Goal: Find specific page/section: Find specific page/section

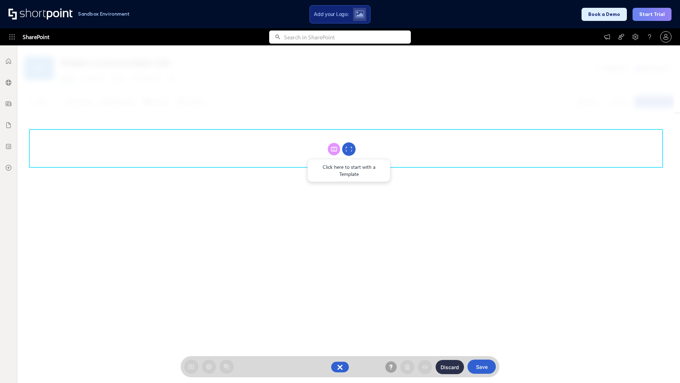
click at [349, 149] on circle at bounding box center [348, 148] width 13 height 13
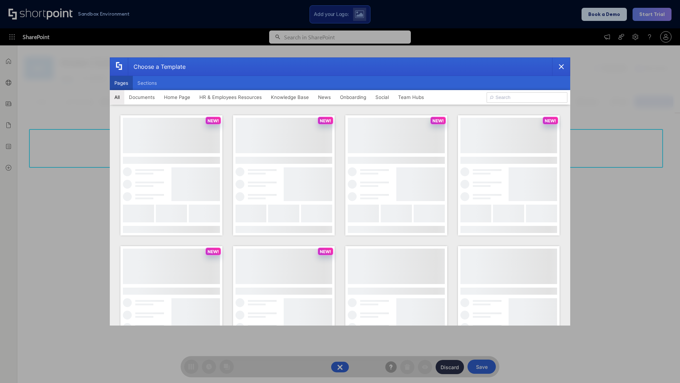
click at [121, 83] on button "Pages" at bounding box center [121, 83] width 23 height 14
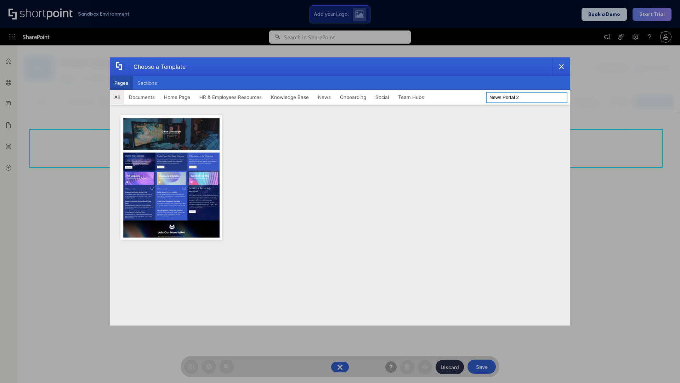
type input "News Portal 2"
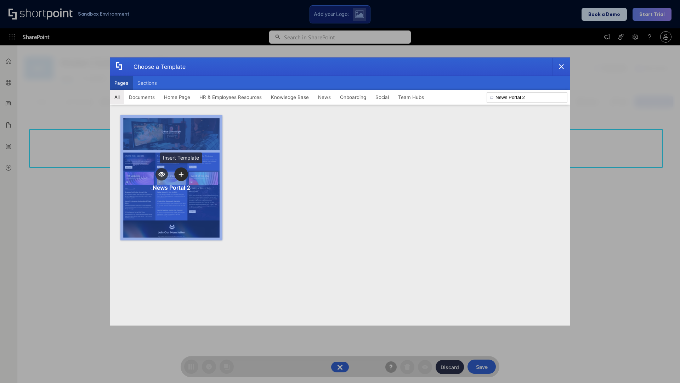
click at [181, 174] on icon "template selector" at bounding box center [181, 173] width 5 height 5
